Goal: Find contact information: Find contact information

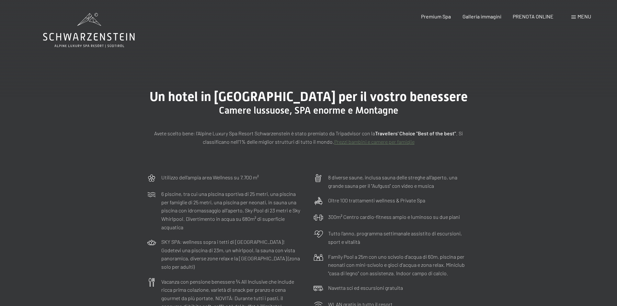
click at [66, 38] on icon at bounding box center [89, 37] width 92 height 8
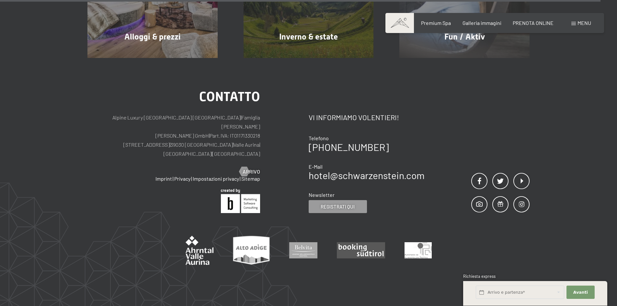
scroll to position [3292, 0]
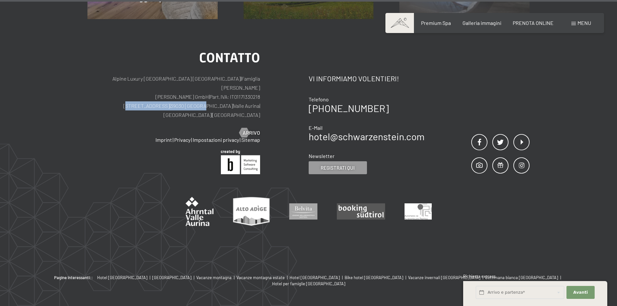
drag, startPoint x: 126, startPoint y: 84, endPoint x: 192, endPoint y: 83, distance: 65.4
click at [192, 83] on p "Alpine Luxury [GEOGRAPHIC_DATA] SCHWARZENSTEIN | Famiglia Zimmerhofer [PERSON_N…" at bounding box center [173, 96] width 173 height 45
copy p "[STREET_ADDRESS]"
